Goal: Check status

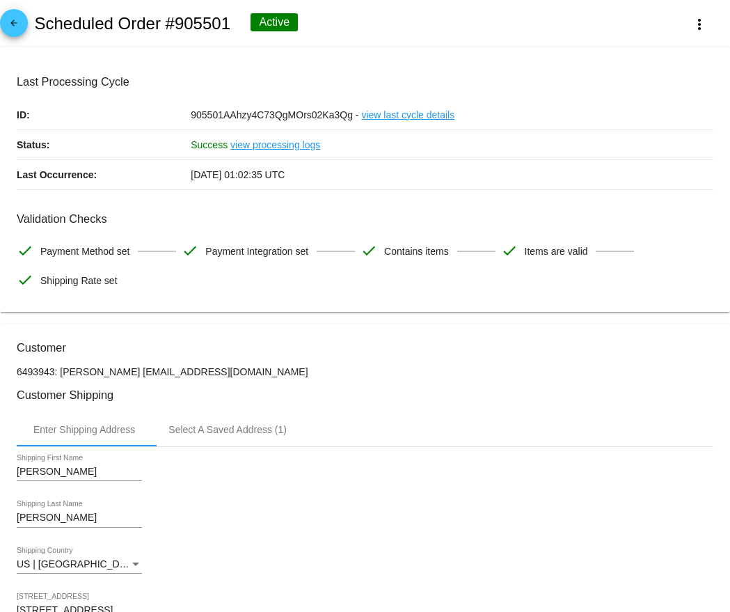
click at [6, 33] on mat-icon "arrow_back" at bounding box center [14, 26] width 17 height 17
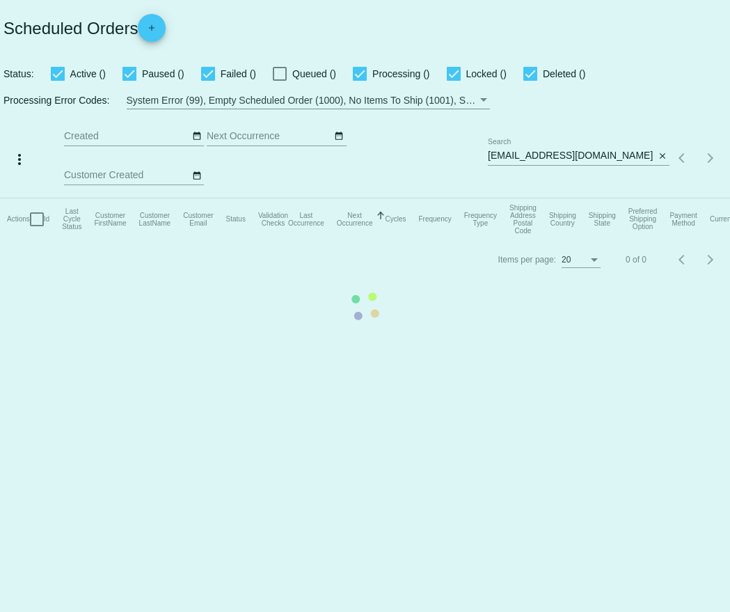
click at [591, 198] on mat-table "Actions Id Last Cycle Status Customer FirstName Customer LastName Customer Emai…" at bounding box center [365, 219] width 730 height 42
click at [596, 198] on mat-table "Actions Id Last Cycle Status Customer FirstName Customer LastName Customer Emai…" at bounding box center [365, 219] width 730 height 42
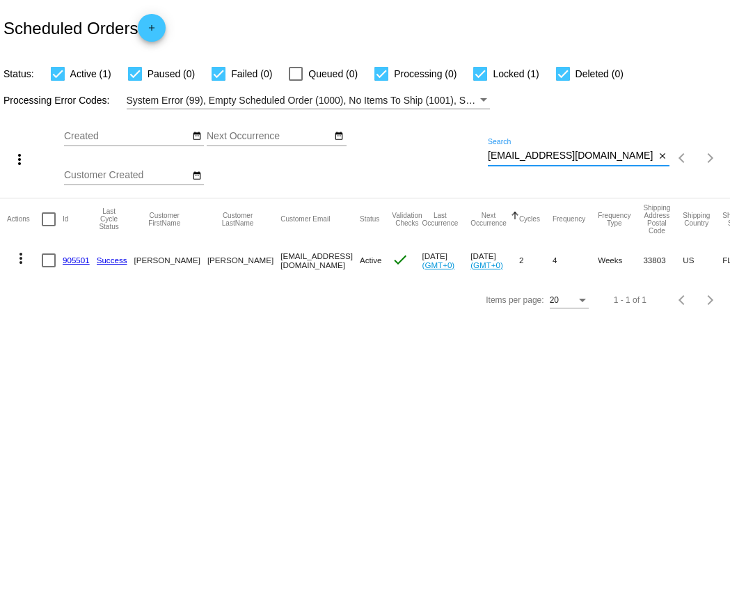
drag, startPoint x: 594, startPoint y: 157, endPoint x: 476, endPoint y: 160, distance: 118.3
click at [476, 160] on div "more_vert Aug Jan Feb Mar [DATE]" at bounding box center [365, 153] width 730 height 88
paste input "cheesetheausky@g"
type input "[EMAIL_ADDRESS][DOMAIN_NAME]"
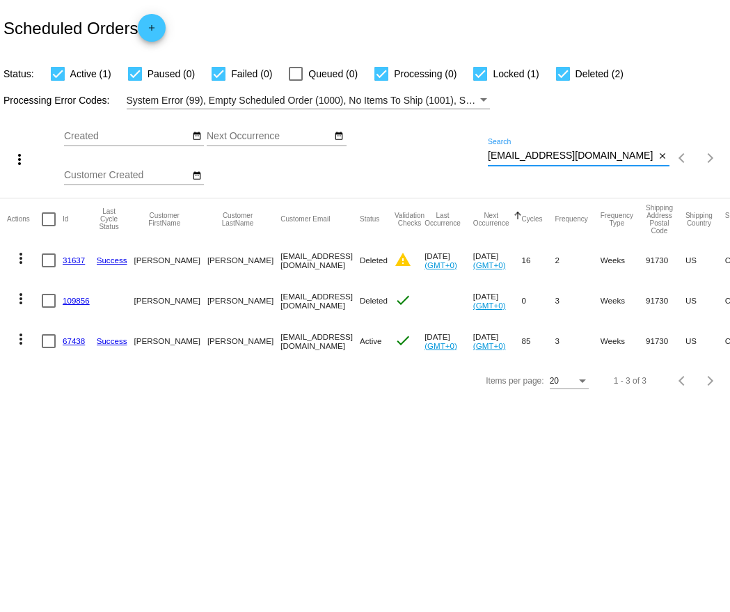
click at [73, 340] on link "67438" at bounding box center [74, 340] width 22 height 9
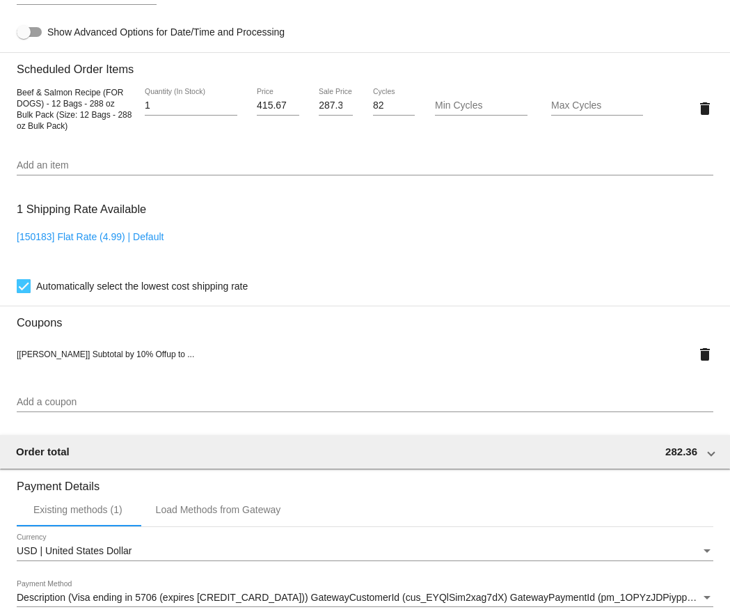
scroll to position [948, 0]
